Goal: Task Accomplishment & Management: Use online tool/utility

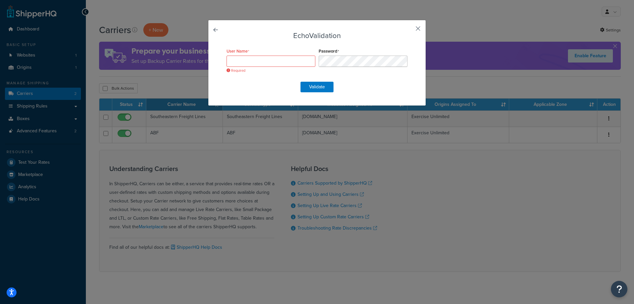
click at [409, 30] on button "button" at bounding box center [409, 31] width 2 height 2
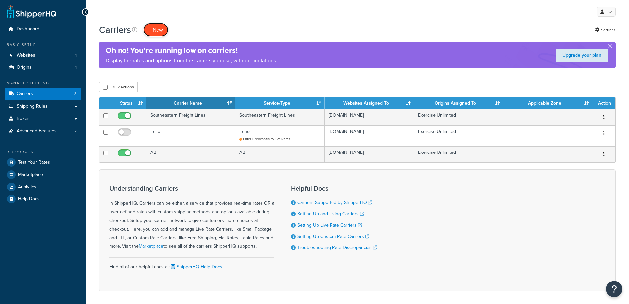
click at [157, 28] on button "+ New" at bounding box center [155, 30] width 25 height 14
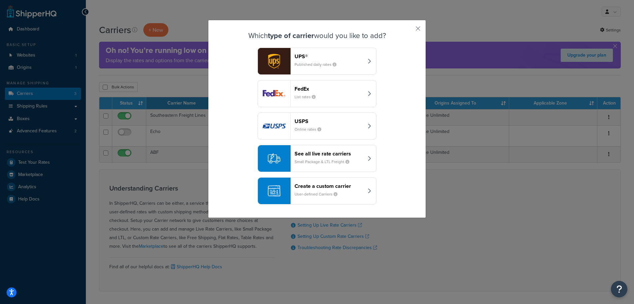
click at [322, 154] on header "See all live rate carriers" at bounding box center [329, 153] width 69 height 6
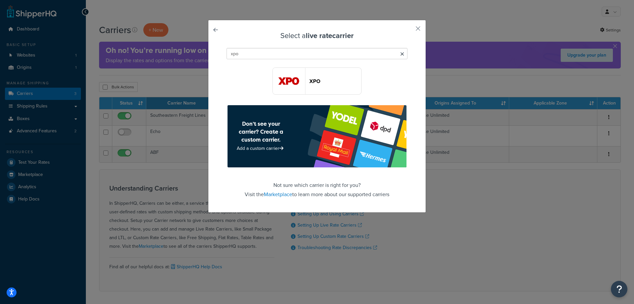
type input "xpo"
click at [291, 86] on img "button" at bounding box center [289, 81] width 32 height 26
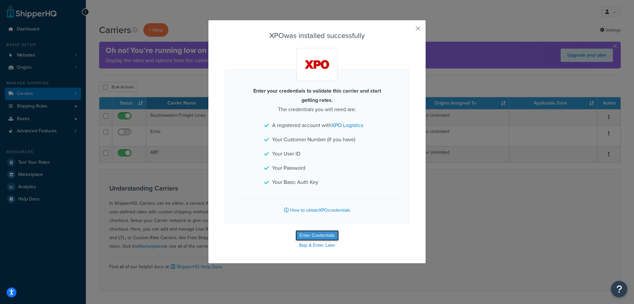
click at [319, 234] on button "Enter Credentials" at bounding box center [317, 235] width 43 height 11
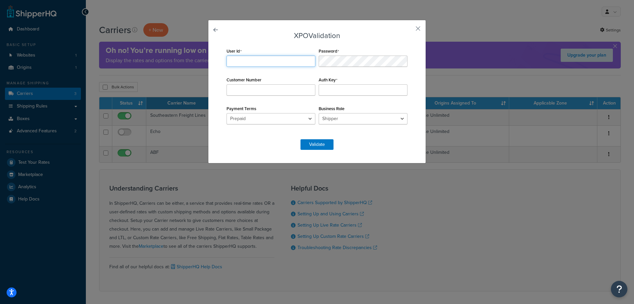
click at [255, 59] on input "User Id" at bounding box center [271, 61] width 89 height 11
click at [425, 73] on div "XPO Validation User Id Password Customer Number Auth Key Payment Terms Prepaid …" at bounding box center [317, 152] width 634 height 304
click at [409, 30] on button "button" at bounding box center [409, 31] width 2 height 2
